Goal: Check status: Check status

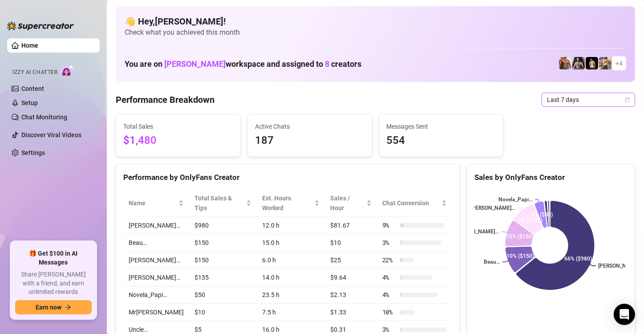
click at [547, 101] on span "Last 7 days" at bounding box center [588, 99] width 83 height 13
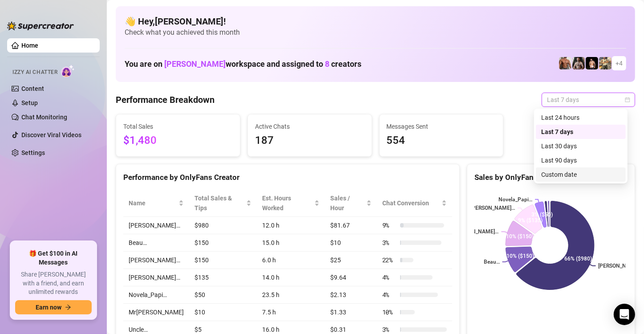
click at [557, 177] on div "Custom date" at bounding box center [580, 175] width 79 height 10
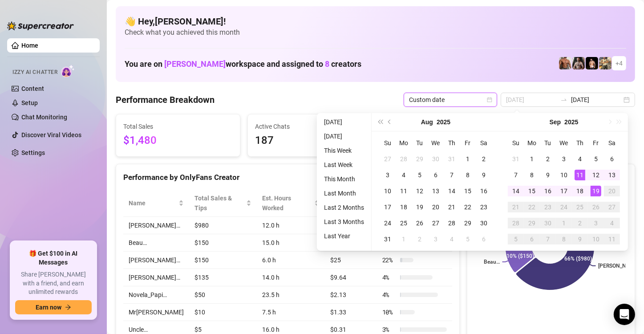
type input "[DATE]"
click at [594, 192] on div "19" at bounding box center [595, 191] width 11 height 11
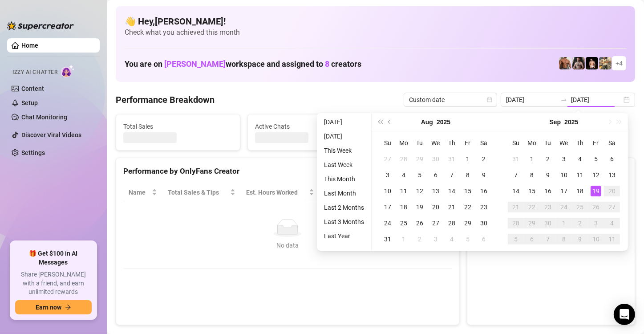
type input "[DATE]"
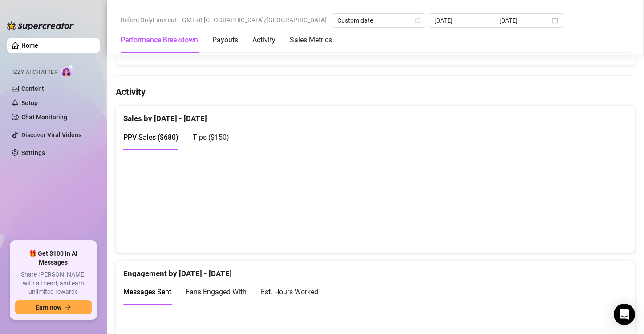
scroll to position [400, 0]
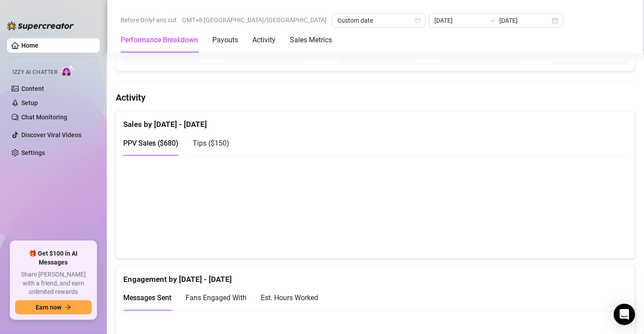
click at [206, 142] on span "Tips ( $150 )" at bounding box center [211, 143] width 36 height 8
click at [165, 142] on span "PPV Sales ( $680 )" at bounding box center [150, 143] width 55 height 8
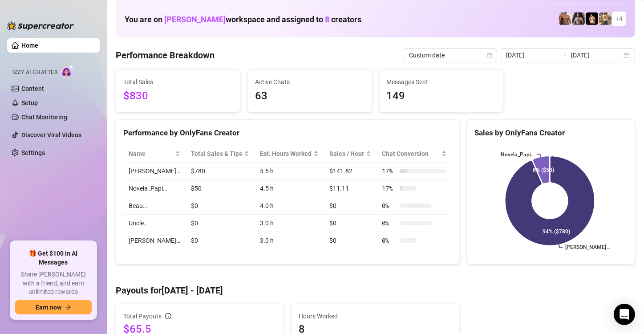
scroll to position [0, 0]
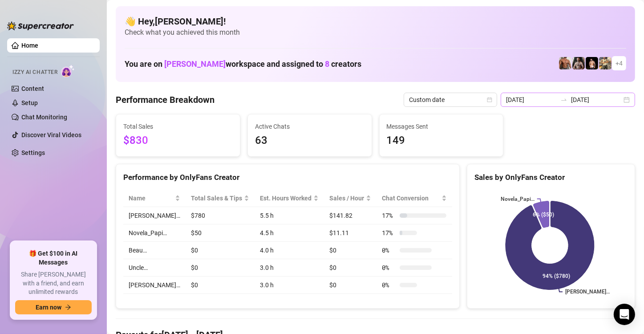
click at [560, 96] on icon "swap-right" at bounding box center [563, 99] width 7 height 7
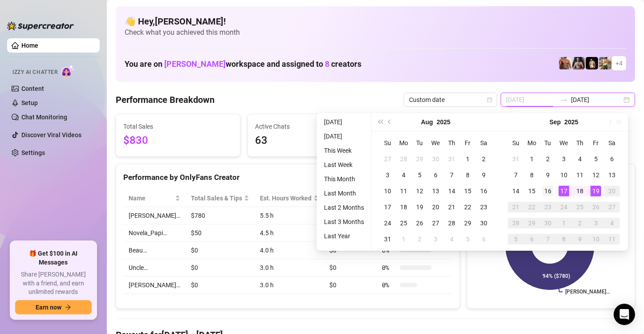
type input "[DATE]"
click at [547, 190] on div "16" at bounding box center [547, 191] width 11 height 11
type input "[DATE]"
click at [599, 193] on div "19" at bounding box center [595, 191] width 11 height 11
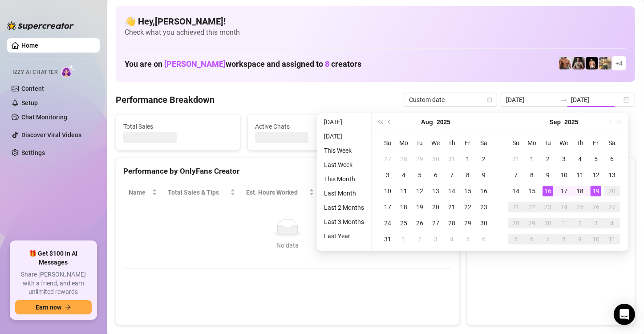
type input "[DATE]"
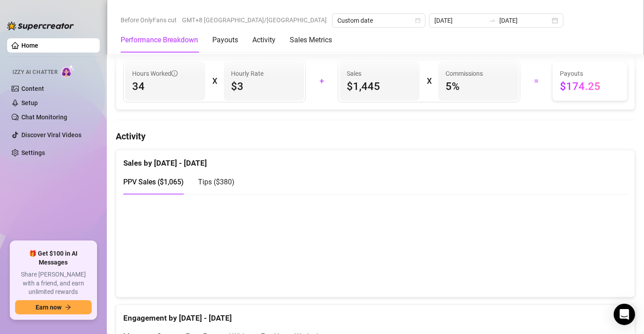
scroll to position [400, 0]
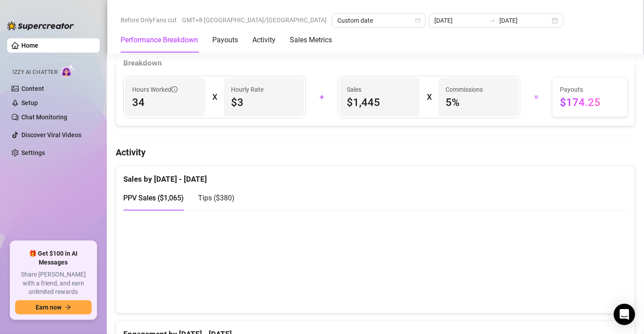
click at [230, 194] on span "Tips ( $380 )" at bounding box center [216, 198] width 36 height 8
click at [170, 194] on span "PPV Sales ( $1,065 )" at bounding box center [153, 198] width 61 height 8
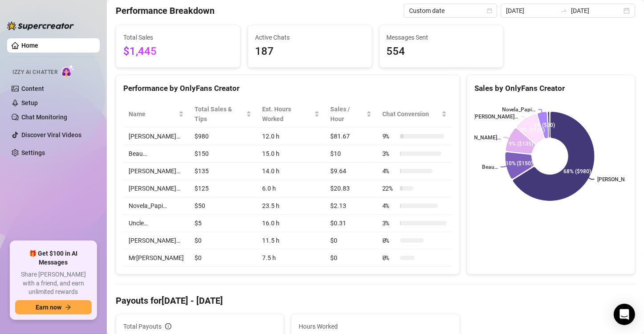
scroll to position [0, 0]
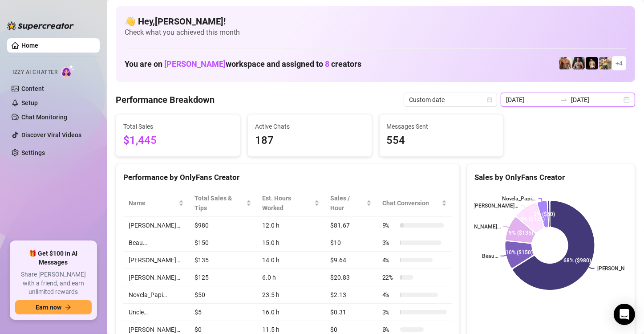
click at [572, 99] on input "[DATE]" at bounding box center [596, 100] width 51 height 10
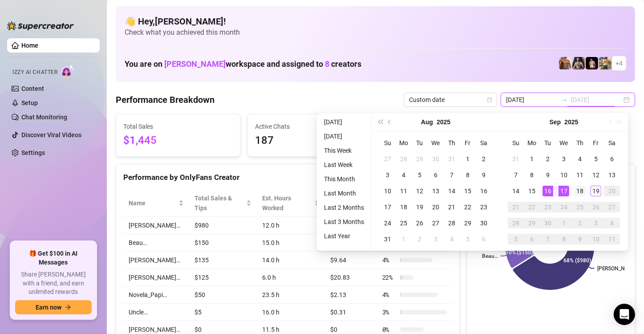
type input "[DATE]"
click at [576, 193] on div "18" at bounding box center [579, 191] width 11 height 11
click at [578, 193] on div "18" at bounding box center [579, 191] width 11 height 11
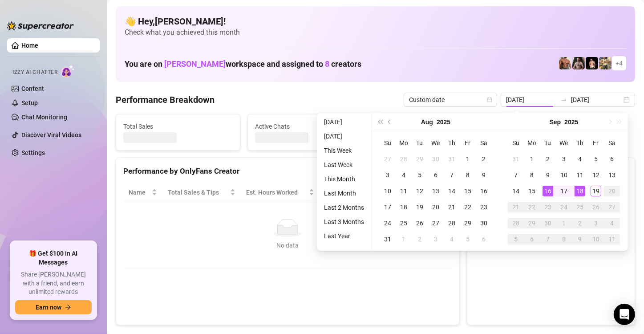
type input "[DATE]"
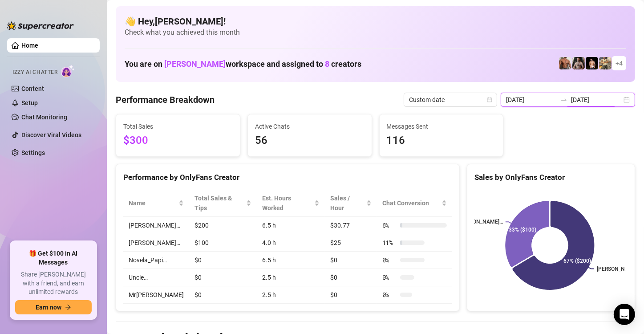
click at [592, 102] on input "[DATE]" at bounding box center [596, 100] width 51 height 10
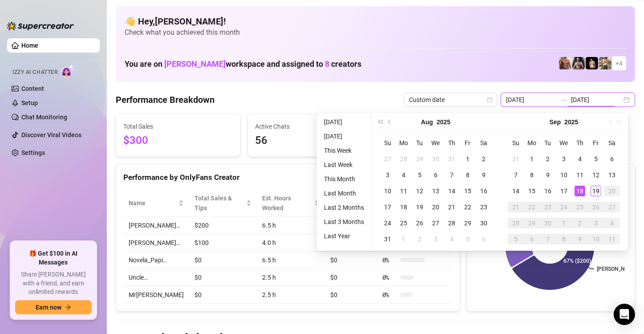
type input "[DATE]"
click at [592, 188] on div "19" at bounding box center [595, 191] width 11 height 11
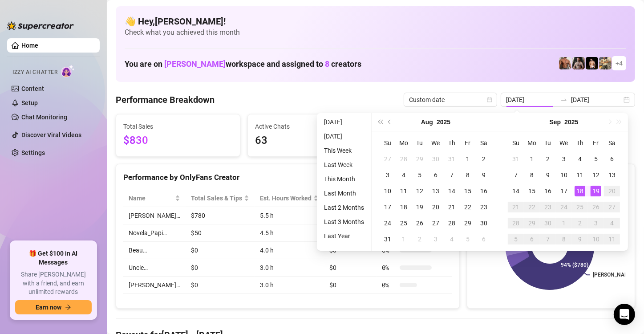
type input "[DATE]"
